Goal: Task Accomplishment & Management: Complete application form

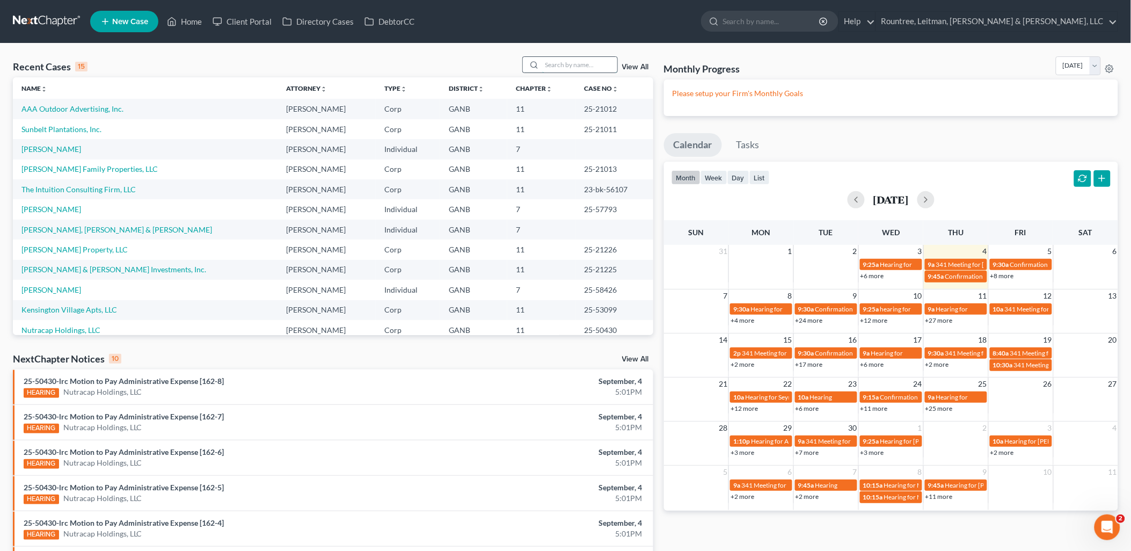
click at [549, 60] on input "search" at bounding box center [579, 65] width 75 height 16
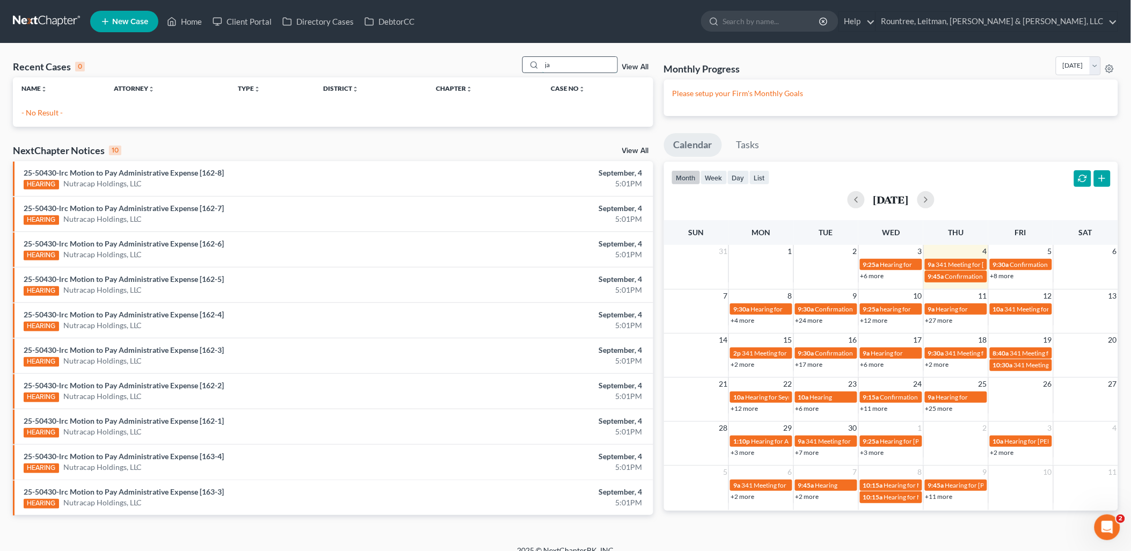
type input "j"
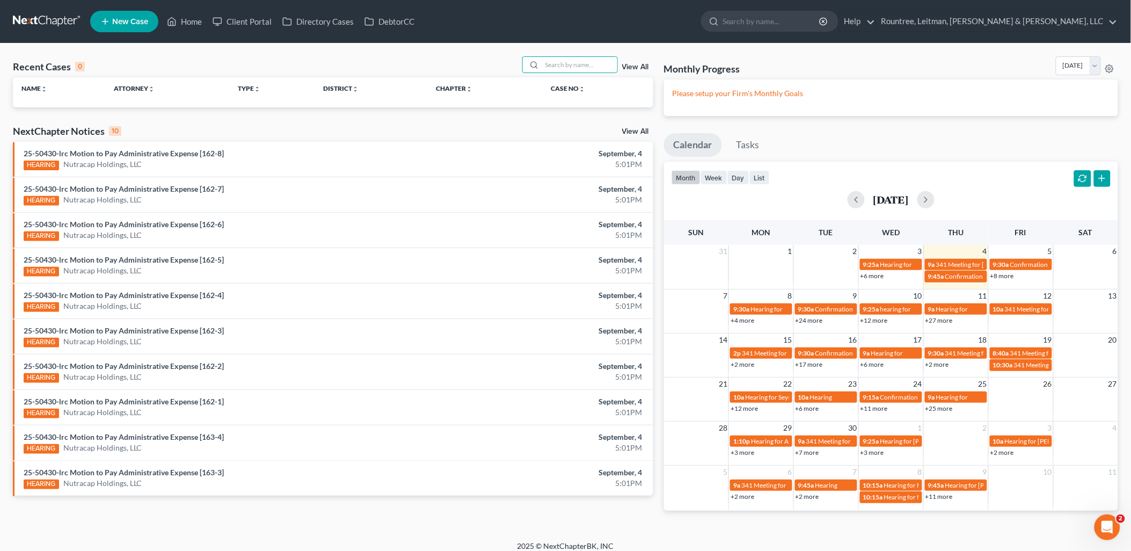
click at [140, 25] on link "New Case" at bounding box center [124, 21] width 68 height 21
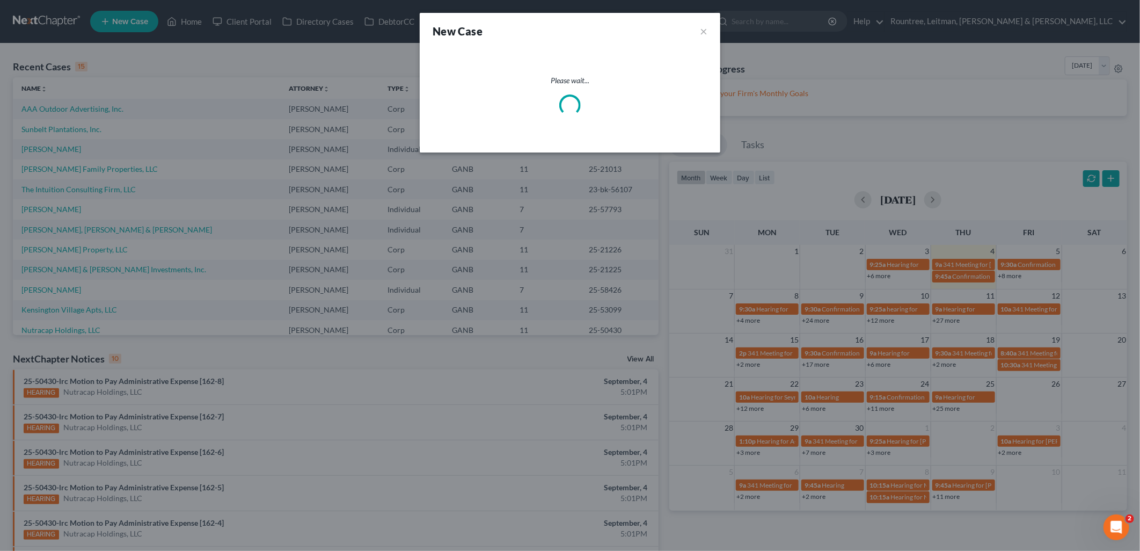
select select "19"
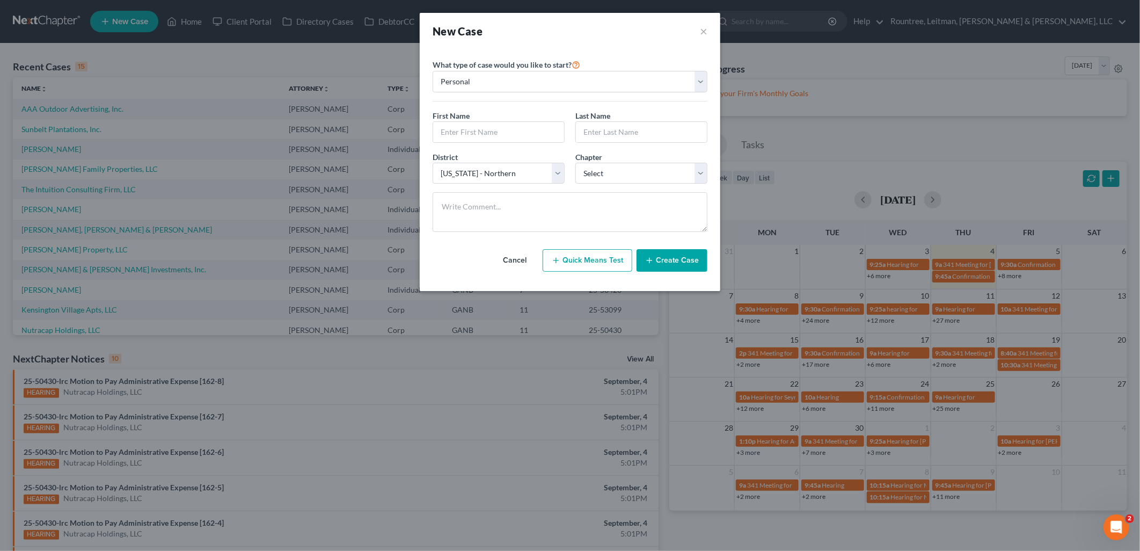
click at [505, 146] on div "First Name * Last Name *" at bounding box center [570, 130] width 286 height 41
click at [498, 130] on input "text" at bounding box center [498, 132] width 131 height 20
type input "[PERSON_NAME]"
click at [591, 163] on div "Chapter * Select 7 11 12 13" at bounding box center [641, 167] width 143 height 33
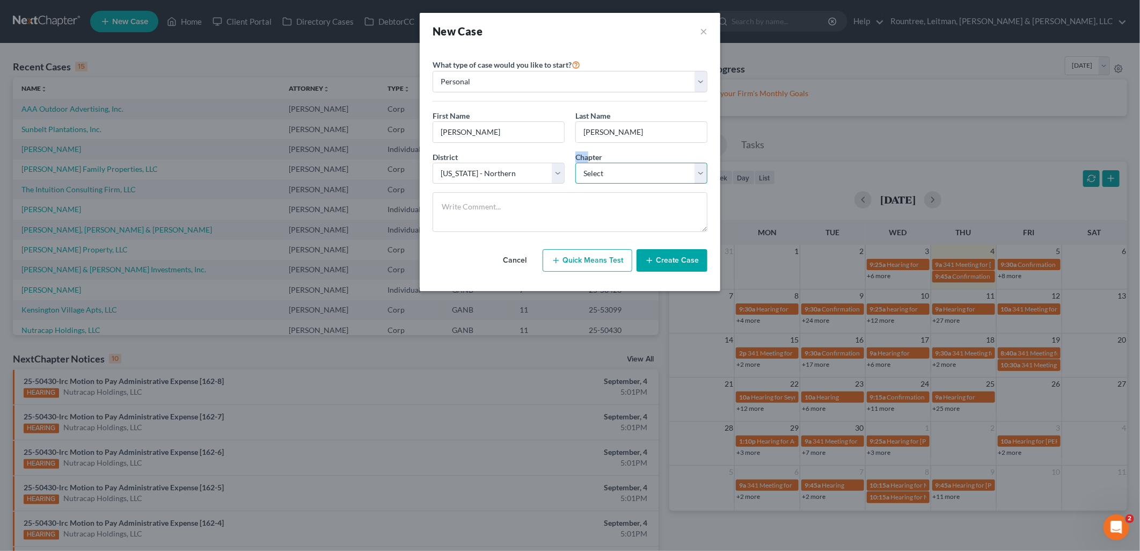
drag, startPoint x: 591, startPoint y: 163, endPoint x: 591, endPoint y: 174, distance: 11.8
click at [591, 174] on select "Select 7 11 12 13" at bounding box center [642, 173] width 132 height 21
select select "3"
click at [576, 163] on select "Select 7 11 12 13" at bounding box center [642, 173] width 132 height 21
click at [635, 196] on textarea at bounding box center [570, 212] width 275 height 40
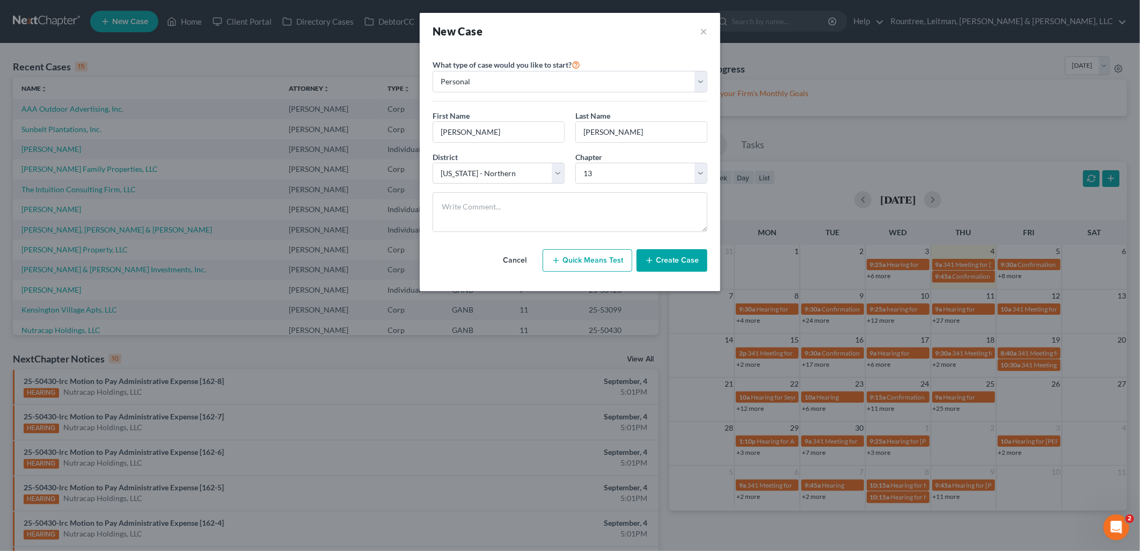
click at [678, 260] on button "Create Case" at bounding box center [672, 260] width 71 height 23
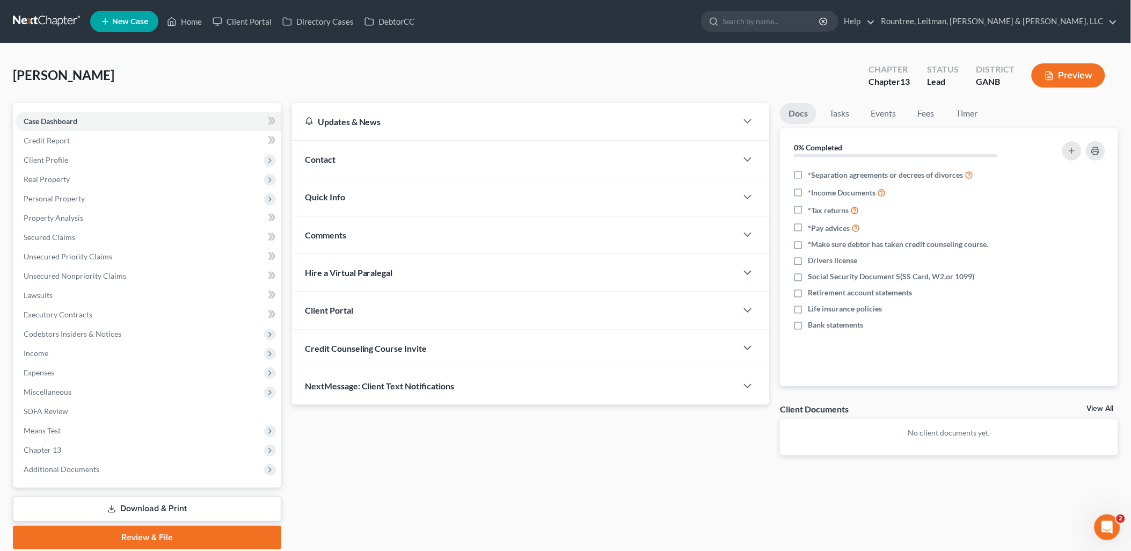
click at [410, 154] on div "Contact" at bounding box center [515, 159] width 446 height 37
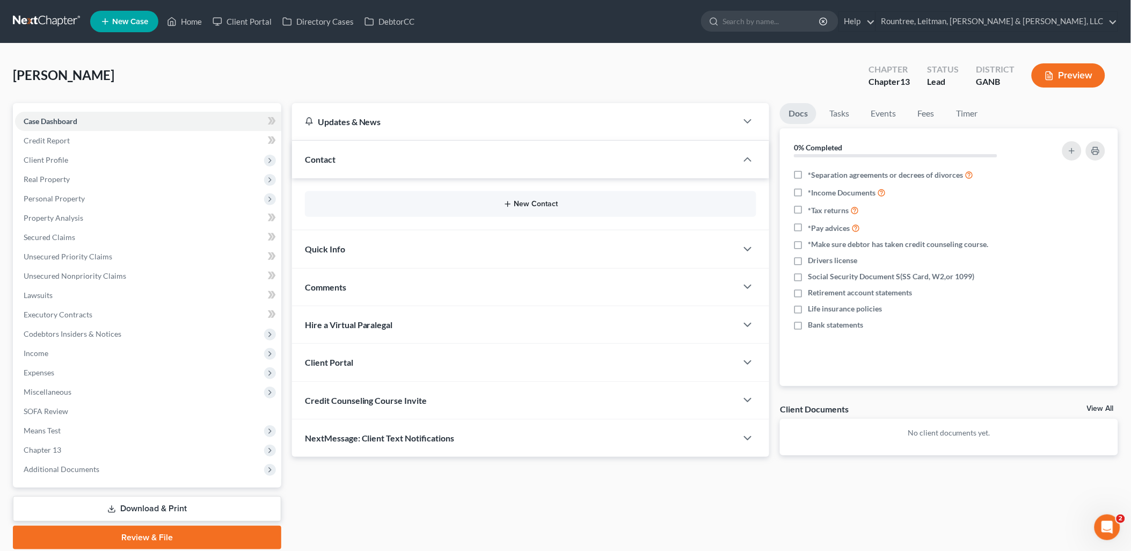
click at [442, 206] on button "New Contact" at bounding box center [531, 204] width 435 height 9
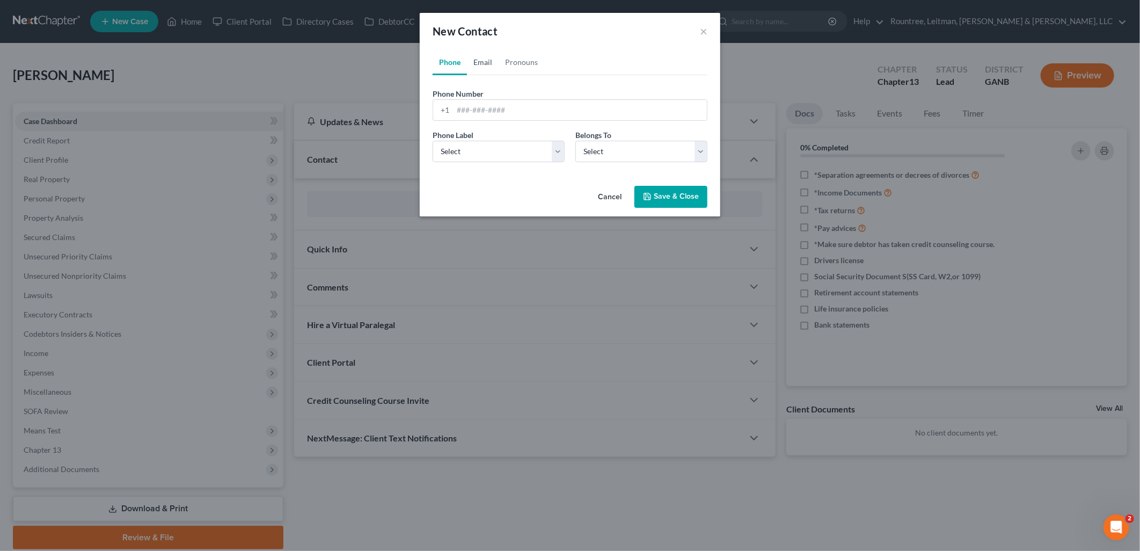
drag, startPoint x: 481, startPoint y: 50, endPoint x: 482, endPoint y: 57, distance: 7.1
click at [481, 50] on link "Email" at bounding box center [483, 62] width 32 height 26
click at [491, 108] on input "email" at bounding box center [580, 110] width 254 height 20
paste input "[EMAIL_ADDRESS][DOMAIN_NAME]"
type input "[EMAIL_ADDRESS][DOMAIN_NAME]"
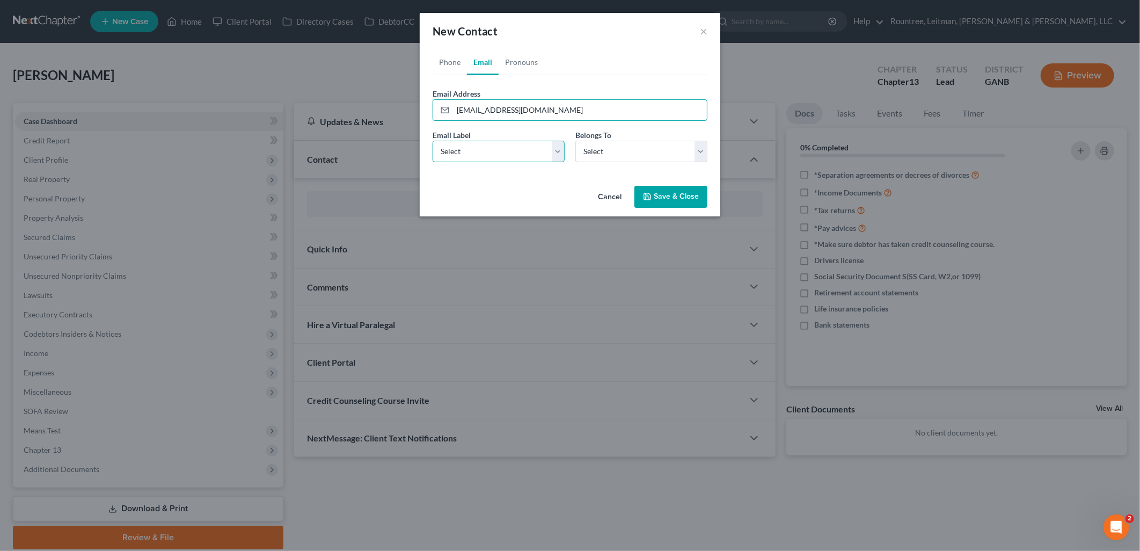
click at [459, 149] on select "Select Home Work Other" at bounding box center [499, 151] width 132 height 21
select select "0"
click at [433, 141] on select "Select Home Work Other" at bounding box center [499, 151] width 132 height 21
click at [608, 149] on select "Select Client Other" at bounding box center [642, 151] width 132 height 21
select select "0"
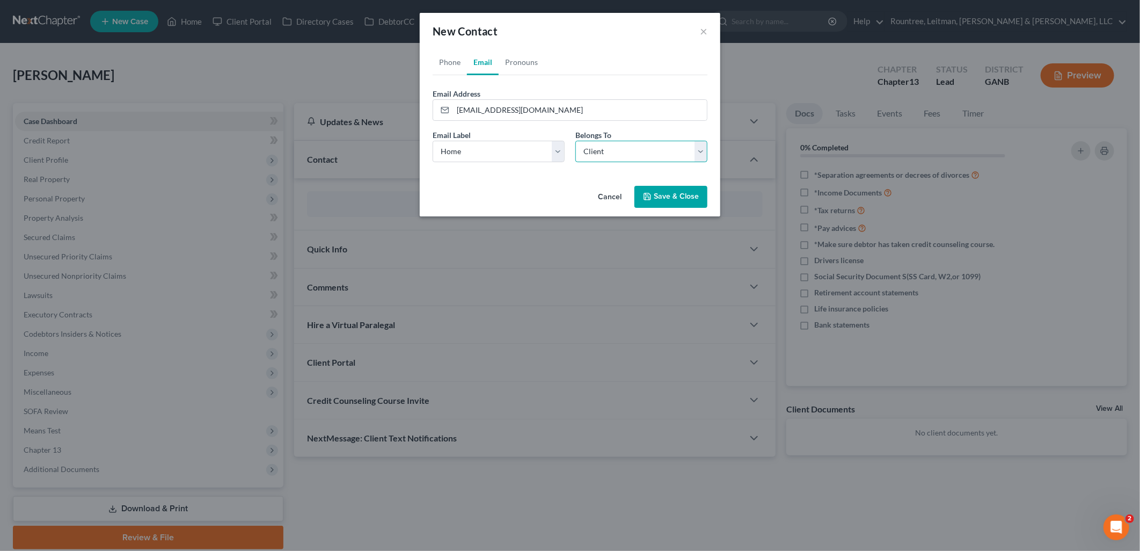
click at [576, 141] on select "Select Client Other" at bounding box center [642, 151] width 132 height 21
drag, startPoint x: 679, startPoint y: 199, endPoint x: 640, endPoint y: 242, distance: 57.8
click at [679, 198] on button "Save & Close" at bounding box center [671, 197] width 73 height 23
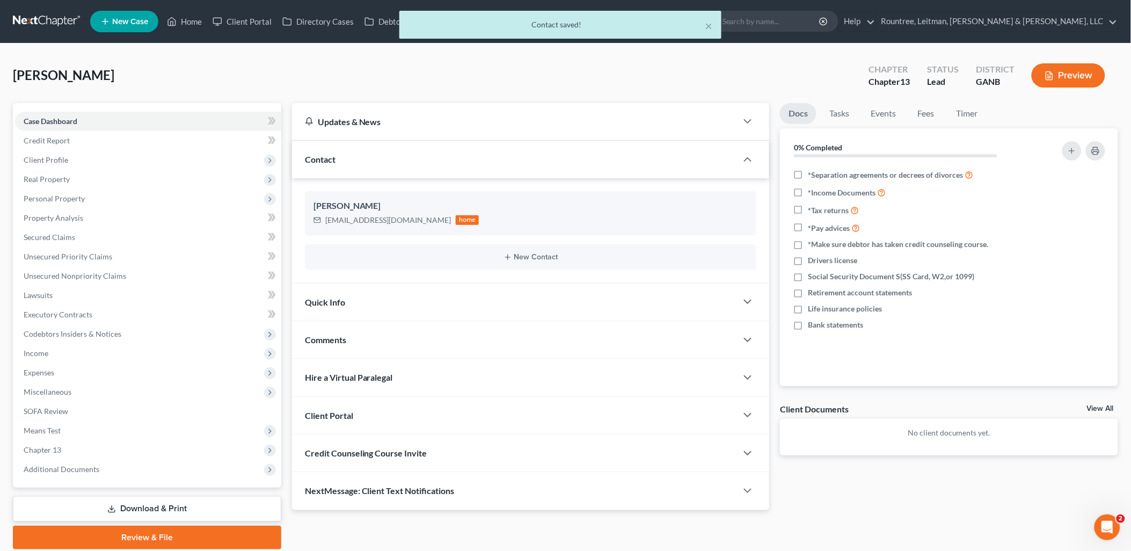
click at [568, 409] on div "Client Portal" at bounding box center [515, 415] width 446 height 37
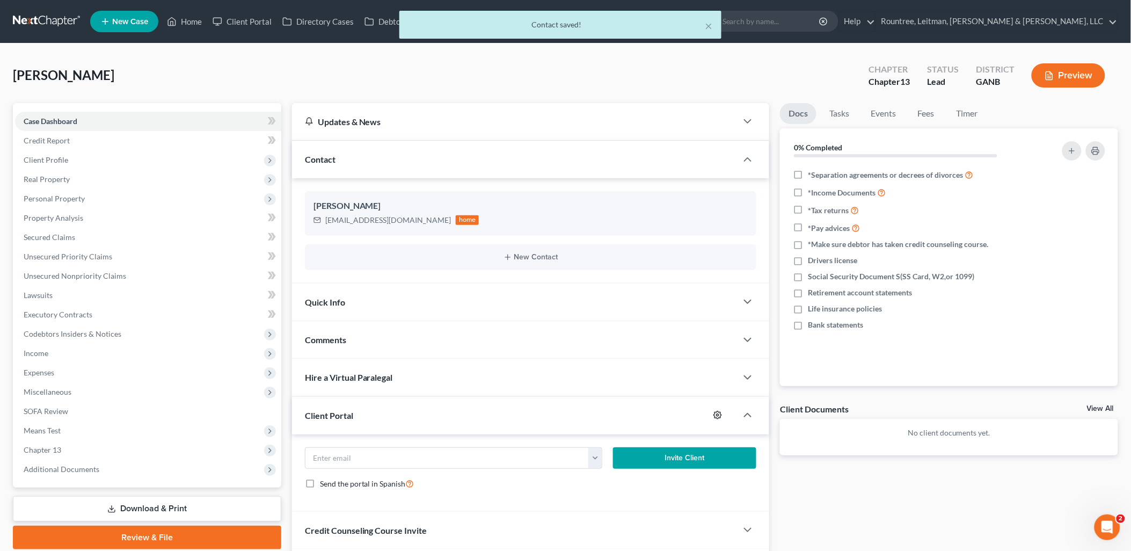
click at [720, 416] on icon "button" at bounding box center [718, 415] width 9 height 9
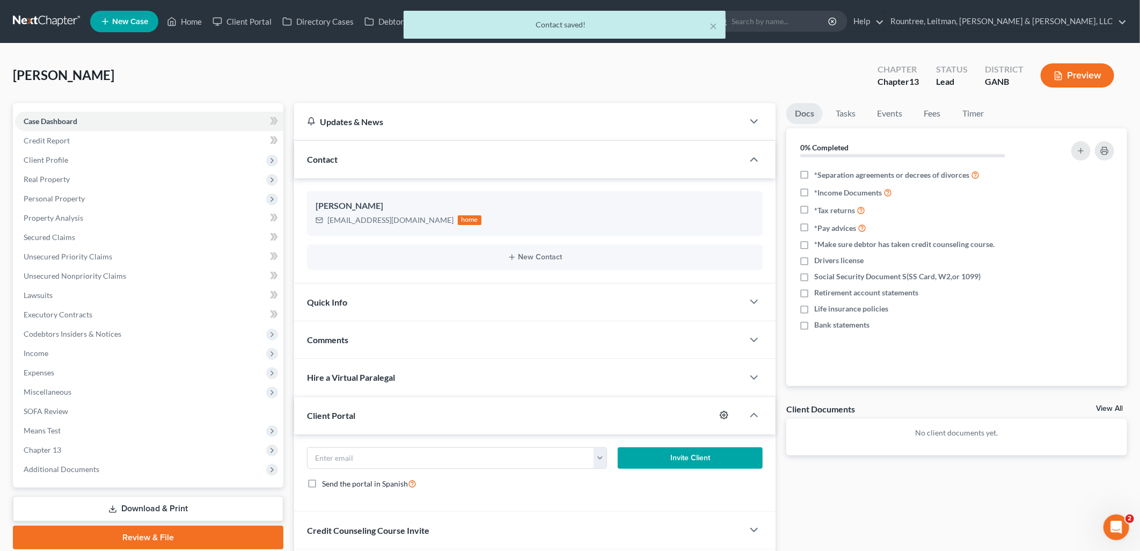
select select "0"
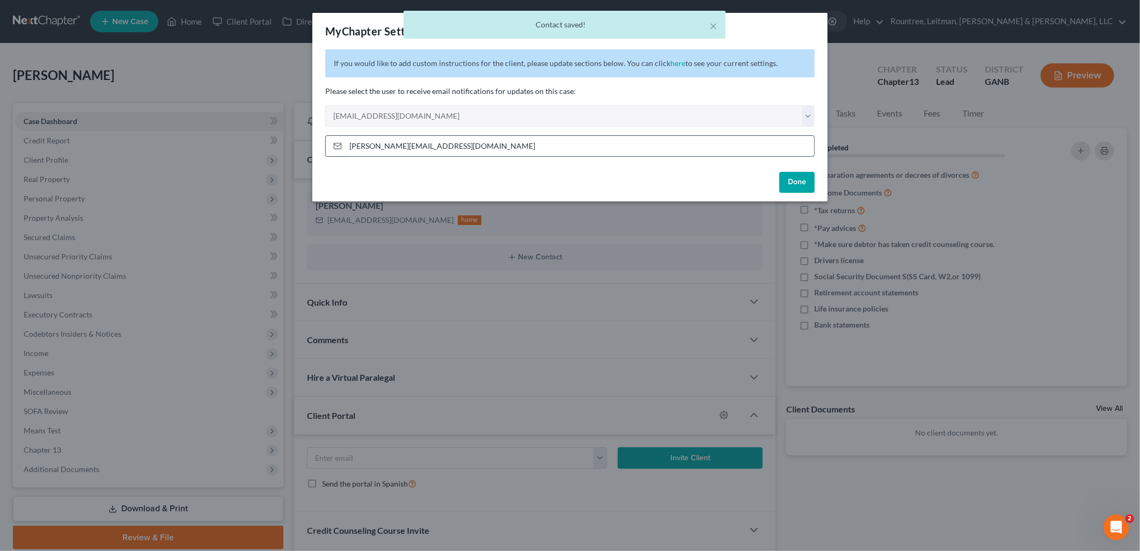
click at [552, 145] on input "[PERSON_NAME][EMAIL_ADDRESS][DOMAIN_NAME]" at bounding box center [580, 146] width 469 height 20
click at [551, 145] on input "[PERSON_NAME][EMAIL_ADDRESS][DOMAIN_NAME]" at bounding box center [580, 146] width 469 height 20
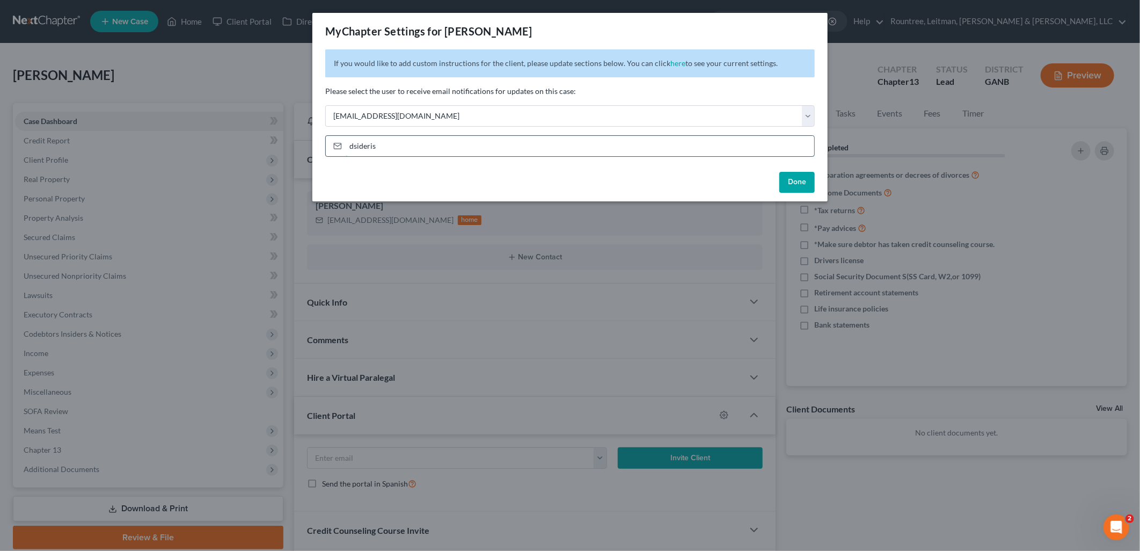
type input "[EMAIL_ADDRESS][DOMAIN_NAME]"
click at [803, 178] on button "Done" at bounding box center [797, 182] width 35 height 21
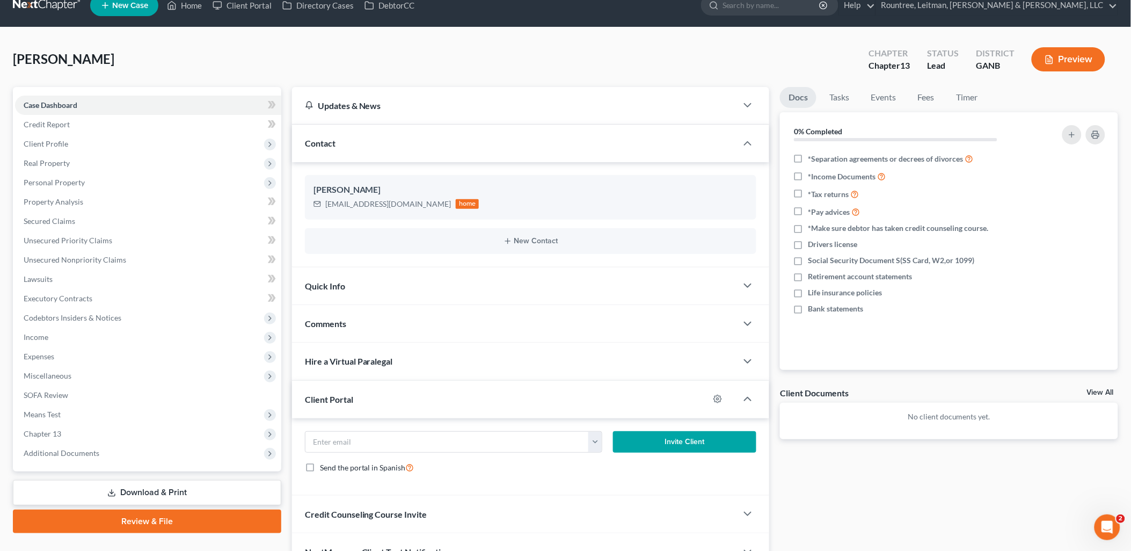
scroll to position [60, 0]
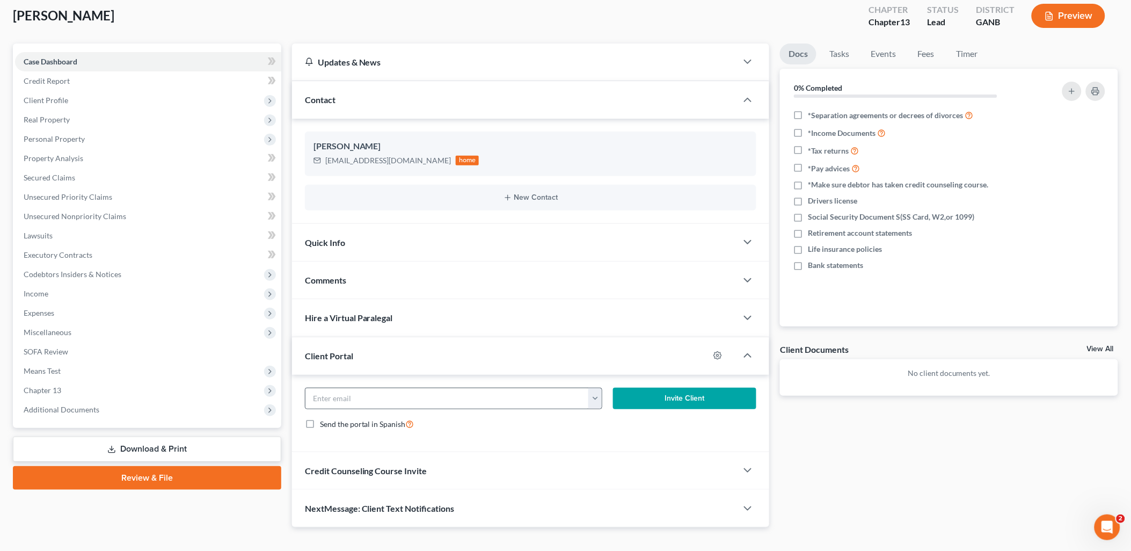
click at [589, 396] on button "button" at bounding box center [594, 398] width 13 height 20
click at [607, 420] on link "[EMAIL_ADDRESS][DOMAIN_NAME]" at bounding box center [662, 422] width 147 height 18
type input "[EMAIL_ADDRESS][DOMAIN_NAME]"
